Goal: Check status: Check status

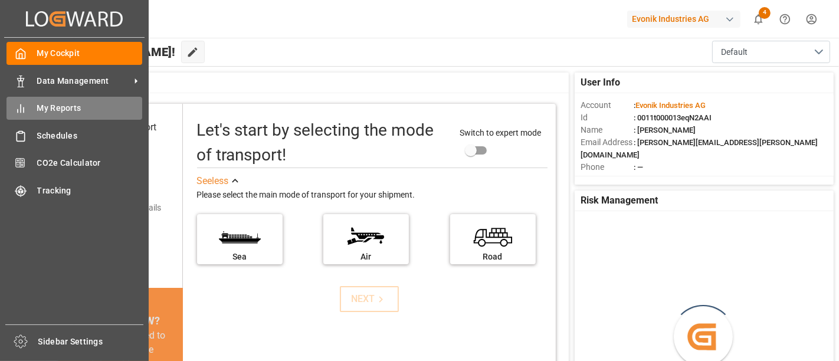
click at [66, 109] on span "My Reports" at bounding box center [90, 108] width 106 height 12
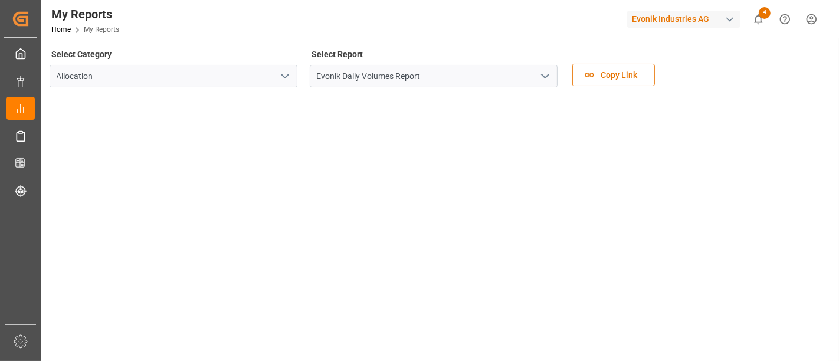
click at [546, 77] on polyline "open menu" at bounding box center [545, 76] width 7 height 4
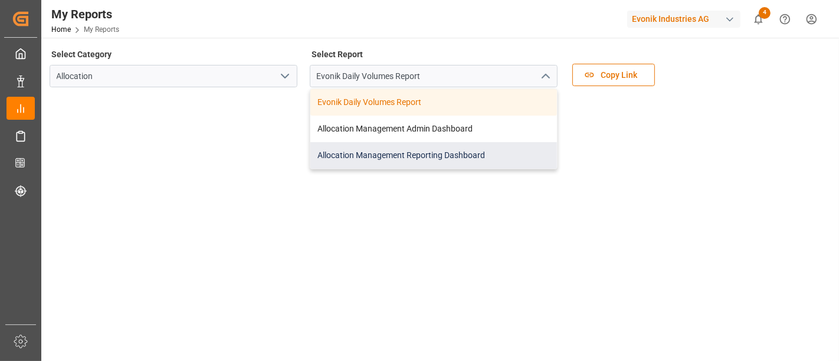
click at [413, 154] on div "Allocation Management Reporting Dashboard" at bounding box center [433, 155] width 247 height 27
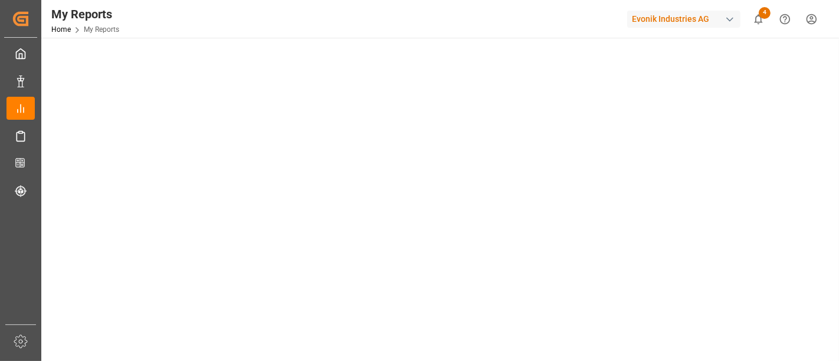
scroll to position [51, 0]
click at [236, 6] on div "My Reports Home My Reports Evonik Industries AG 4 Notifications Only show unrea…" at bounding box center [436, 19] width 806 height 38
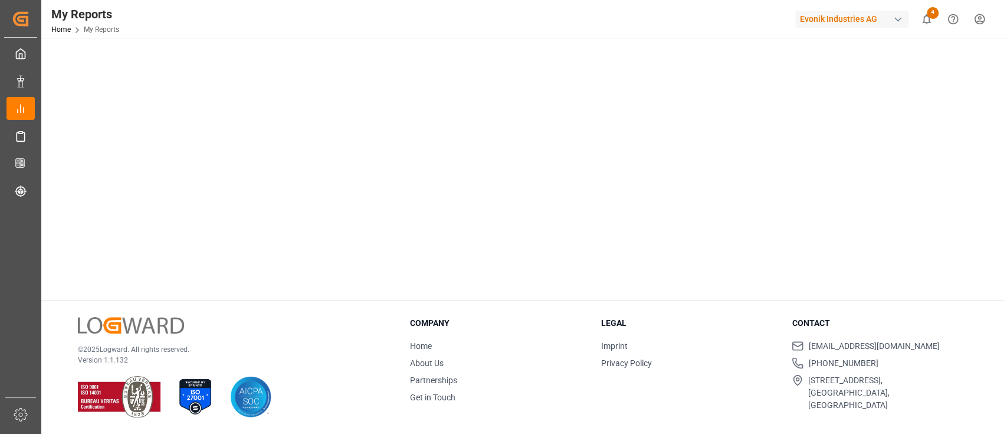
scroll to position [279, 0]
drag, startPoint x: 839, startPoint y: 14, endPoint x: 548, endPoint y: 326, distance: 426.8
click at [548, 326] on h3 "Company" at bounding box center [498, 324] width 176 height 12
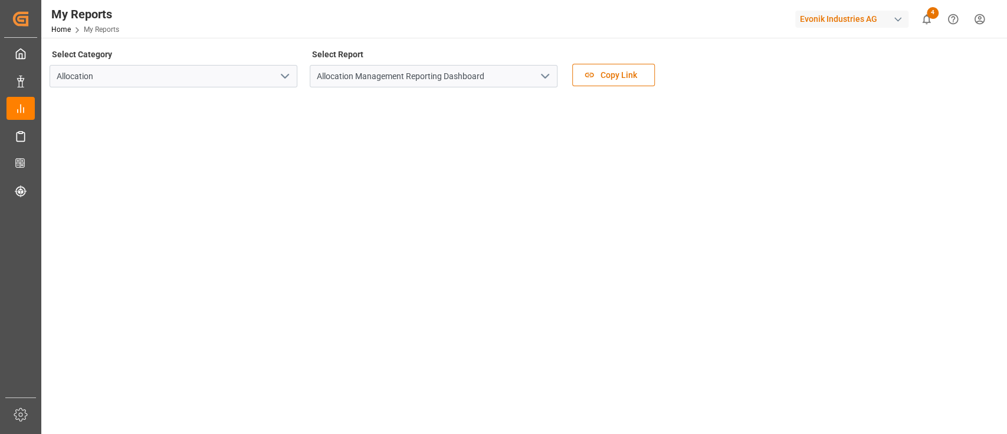
click at [199, 7] on div "My Reports Home My Reports Evonik Industries AG 4 Notifications Only show unrea…" at bounding box center [520, 19] width 974 height 38
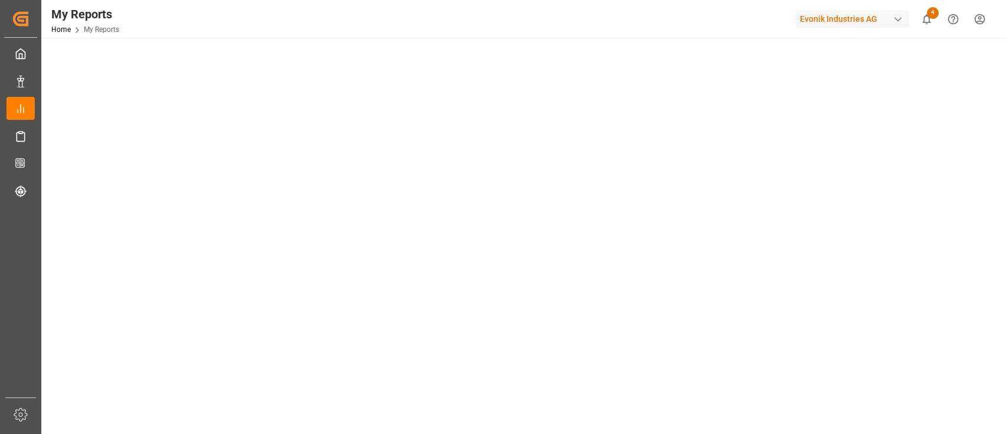
scroll to position [122, 0]
